Goal: Transaction & Acquisition: Book appointment/travel/reservation

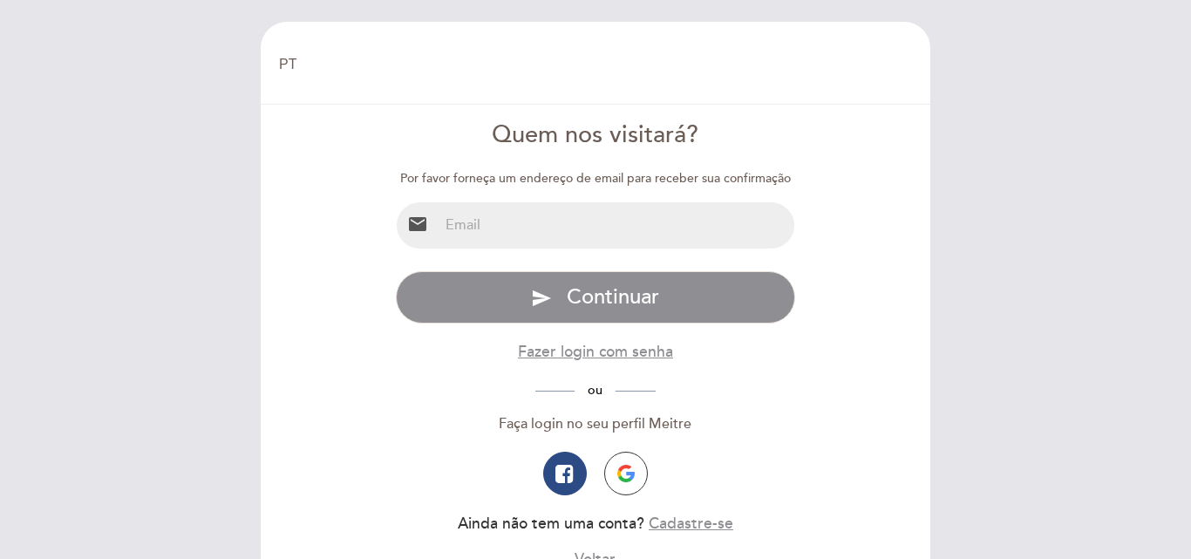
select select "pt"
click at [595, 224] on input "email" at bounding box center [616, 225] width 357 height 46
type input "[EMAIL_ADDRESS][DOMAIN_NAME]"
click at [622, 483] on button "button" at bounding box center [626, 474] width 44 height 44
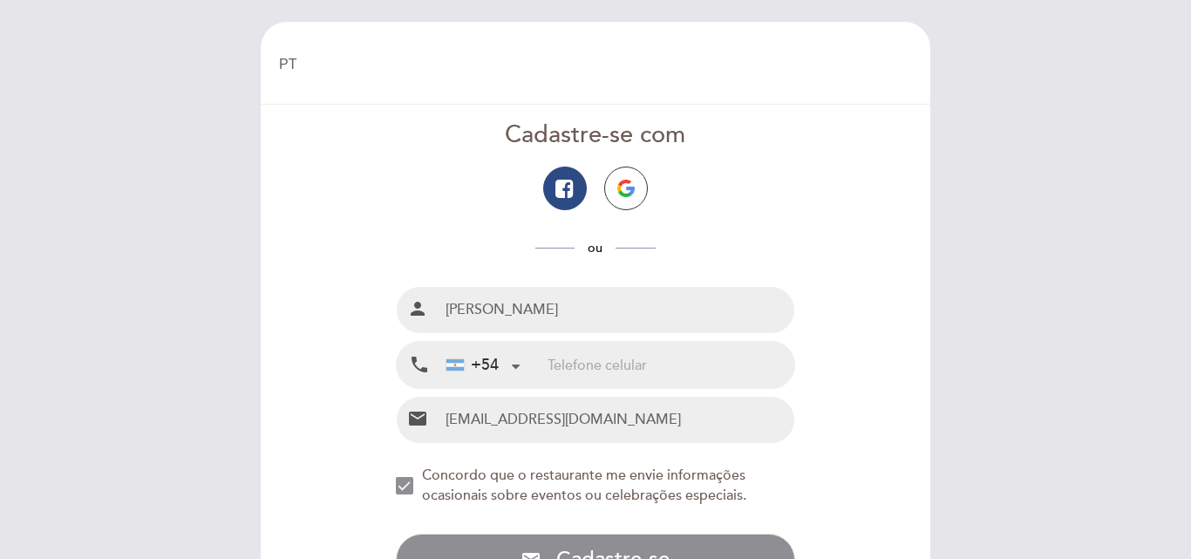
click at [493, 363] on div "+54" at bounding box center [472, 365] width 52 height 23
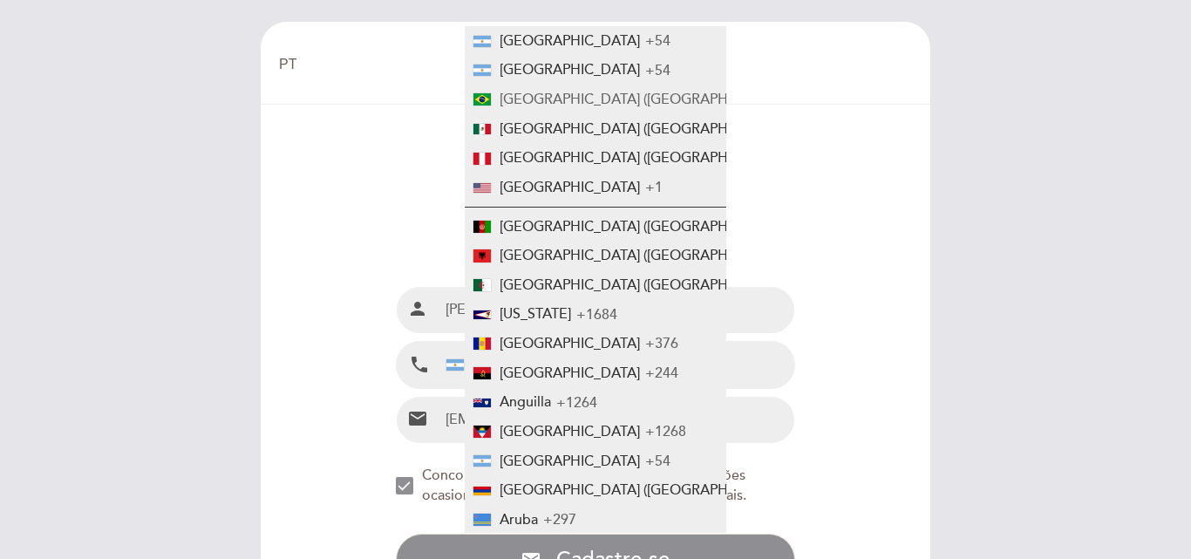
click at [508, 101] on span "[GEOGRAPHIC_DATA] ([GEOGRAPHIC_DATA])" at bounding box center [645, 99] width 291 height 17
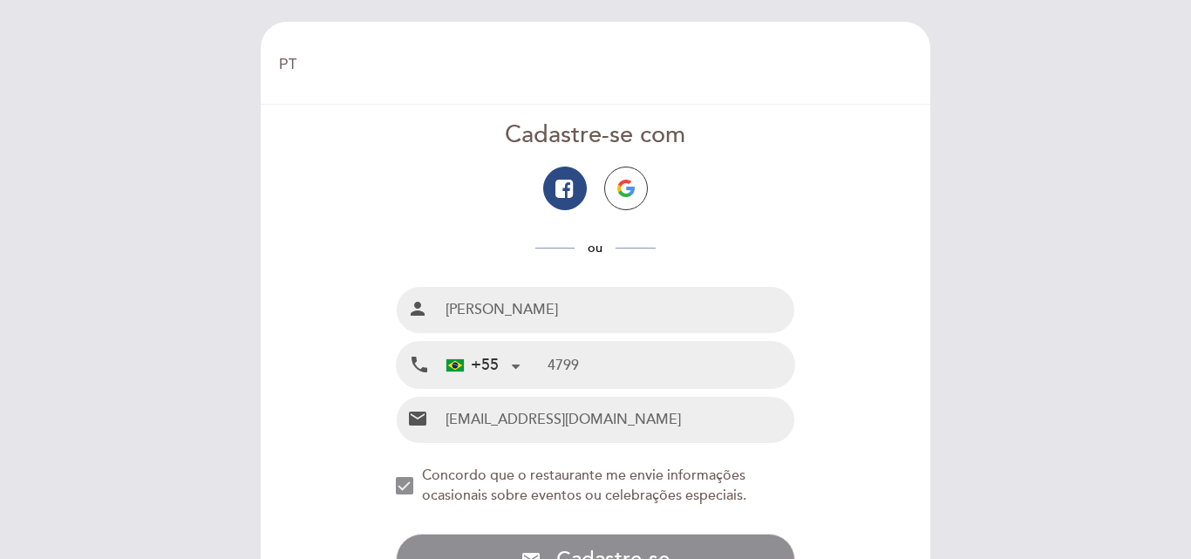
type input "47997315229"
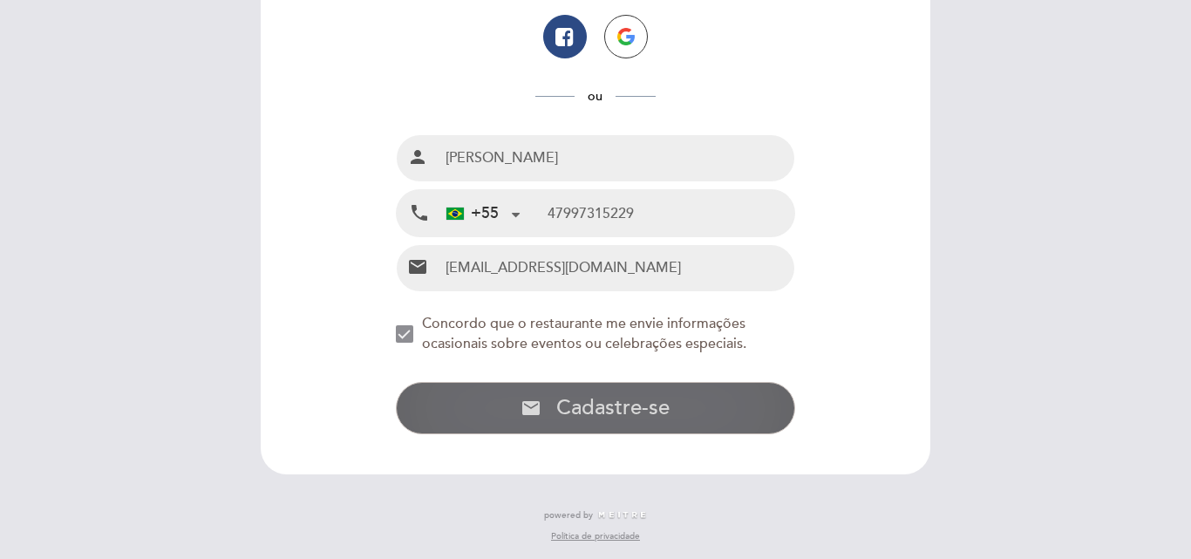
scroll to position [153, 0]
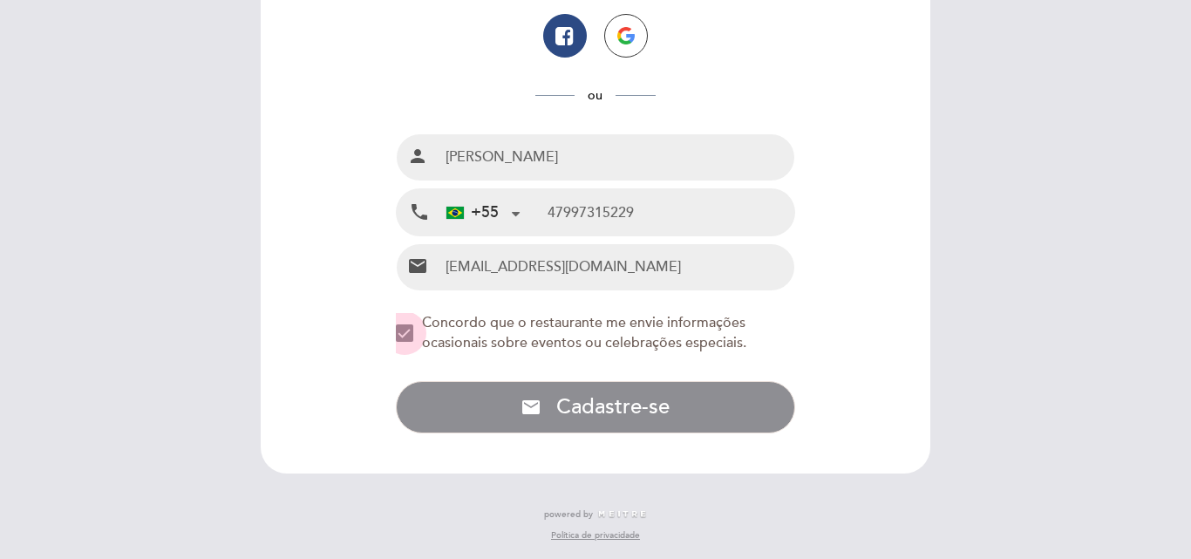
click at [410, 335] on div "NEW_MODAL_AGREE_RESTAURANT_SEND_OCCASIONAL_INFO" at bounding box center [404, 332] width 17 height 17
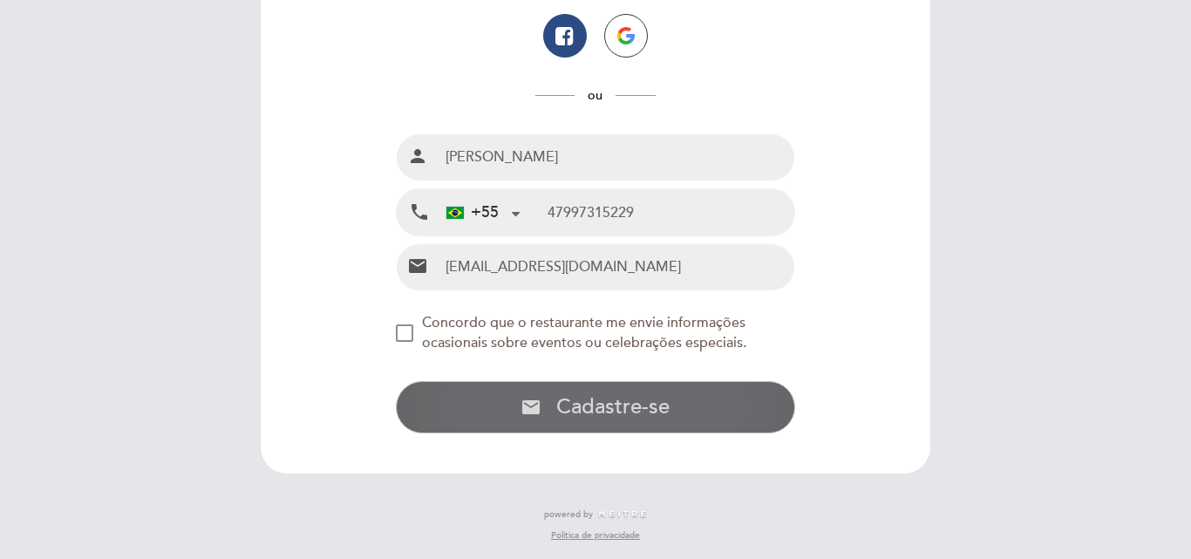
click at [590, 408] on span "Cadastre-se" at bounding box center [612, 406] width 113 height 25
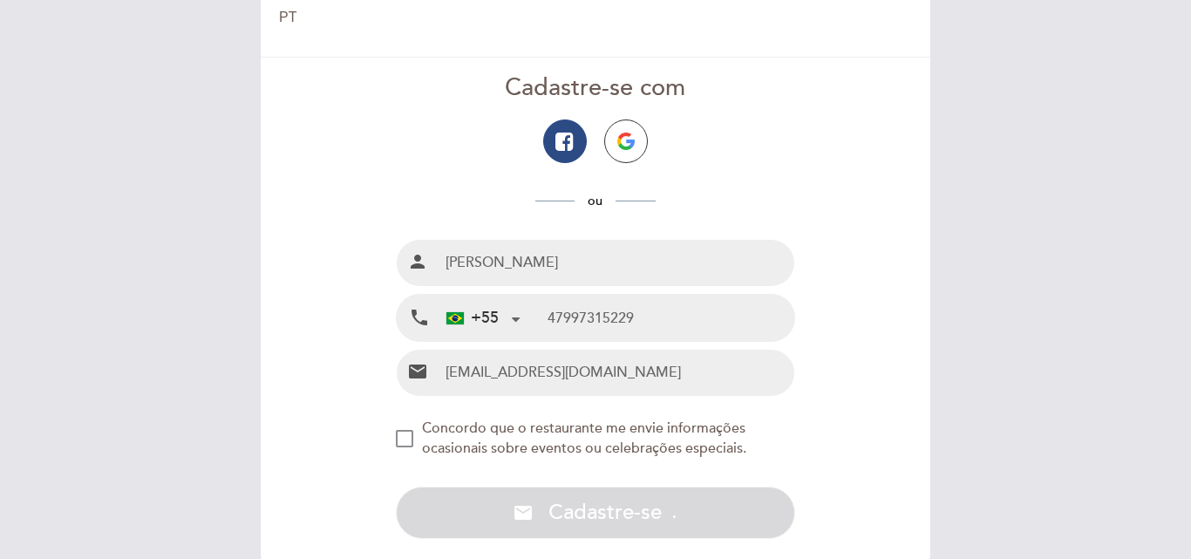
scroll to position [87, 0]
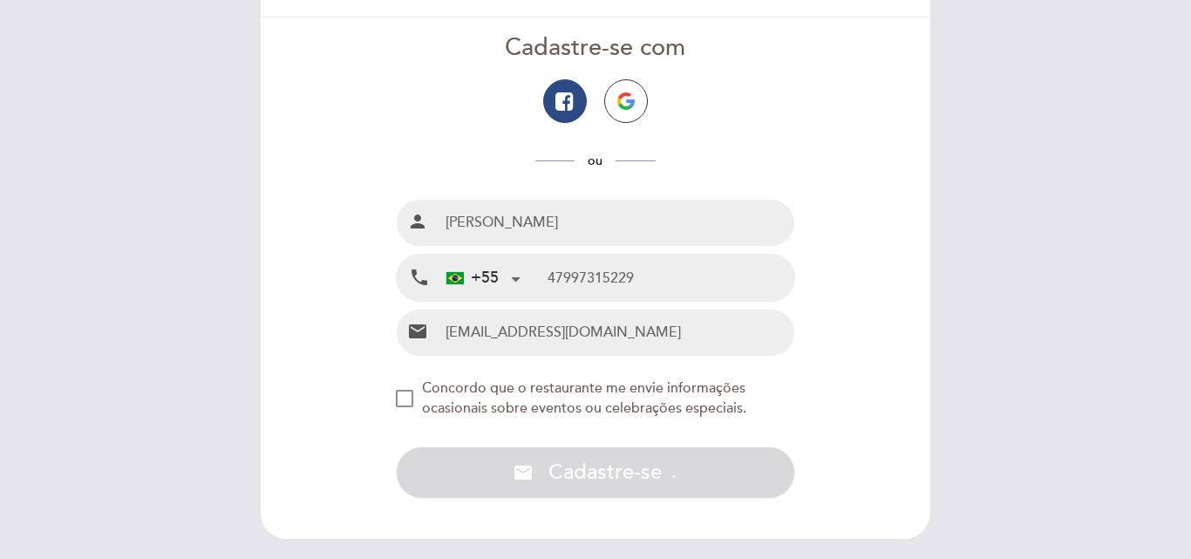
click at [408, 394] on div "NEW_MODAL_AGREE_RESTAURANT_SEND_OCCASIONAL_INFO" at bounding box center [404, 398] width 17 height 17
click at [404, 398] on div "NEW_MODAL_AGREE_RESTAURANT_SEND_OCCASIONAL_INFO" at bounding box center [404, 398] width 17 height 17
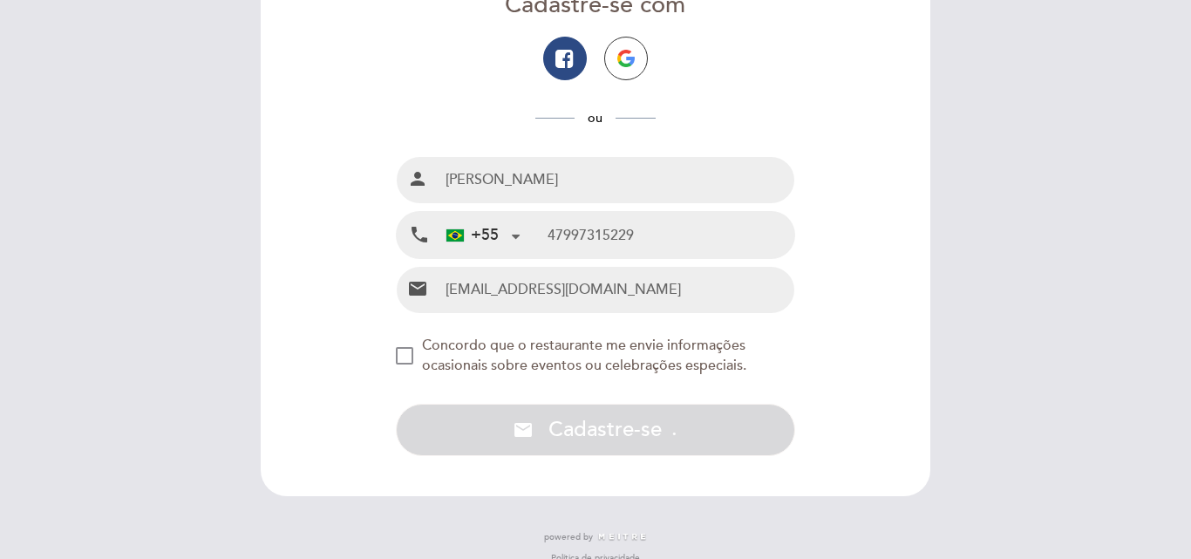
scroll to position [153, 0]
